Goal: Check status: Check status

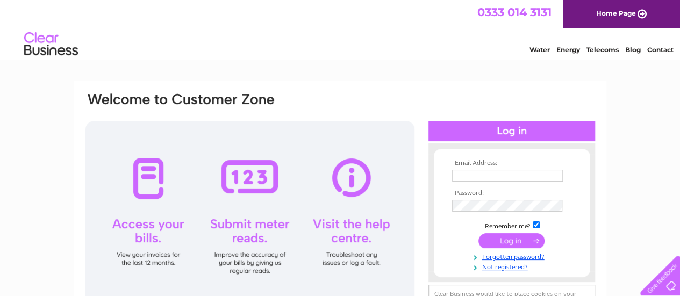
type input "[EMAIL_ADDRESS][DOMAIN_NAME]"
click at [508, 243] on input "submit" at bounding box center [512, 240] width 66 height 15
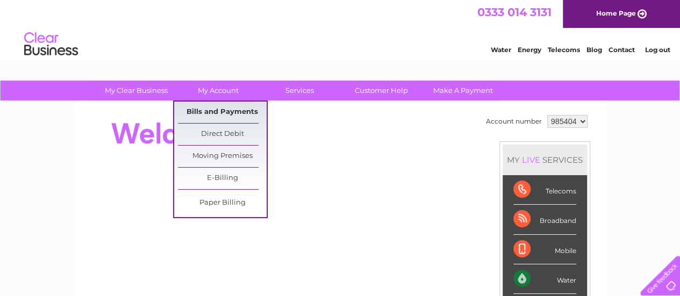
click at [211, 114] on link "Bills and Payments" at bounding box center [222, 113] width 89 height 22
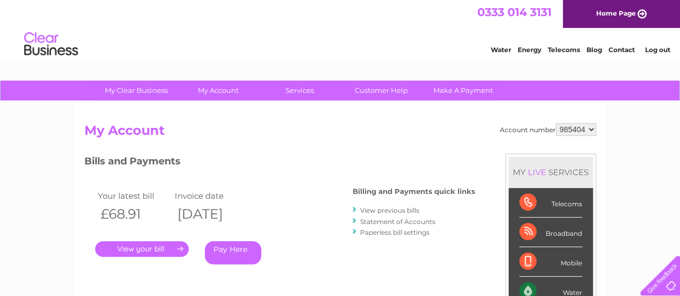
click at [153, 250] on link "." at bounding box center [142, 250] width 94 height 16
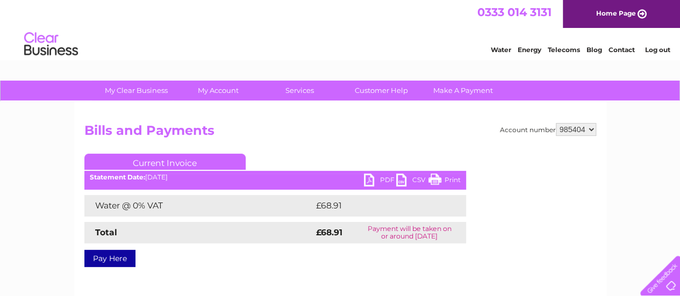
click at [373, 181] on link "PDF" at bounding box center [380, 182] width 32 height 16
